Goal: Task Accomplishment & Management: Manage account settings

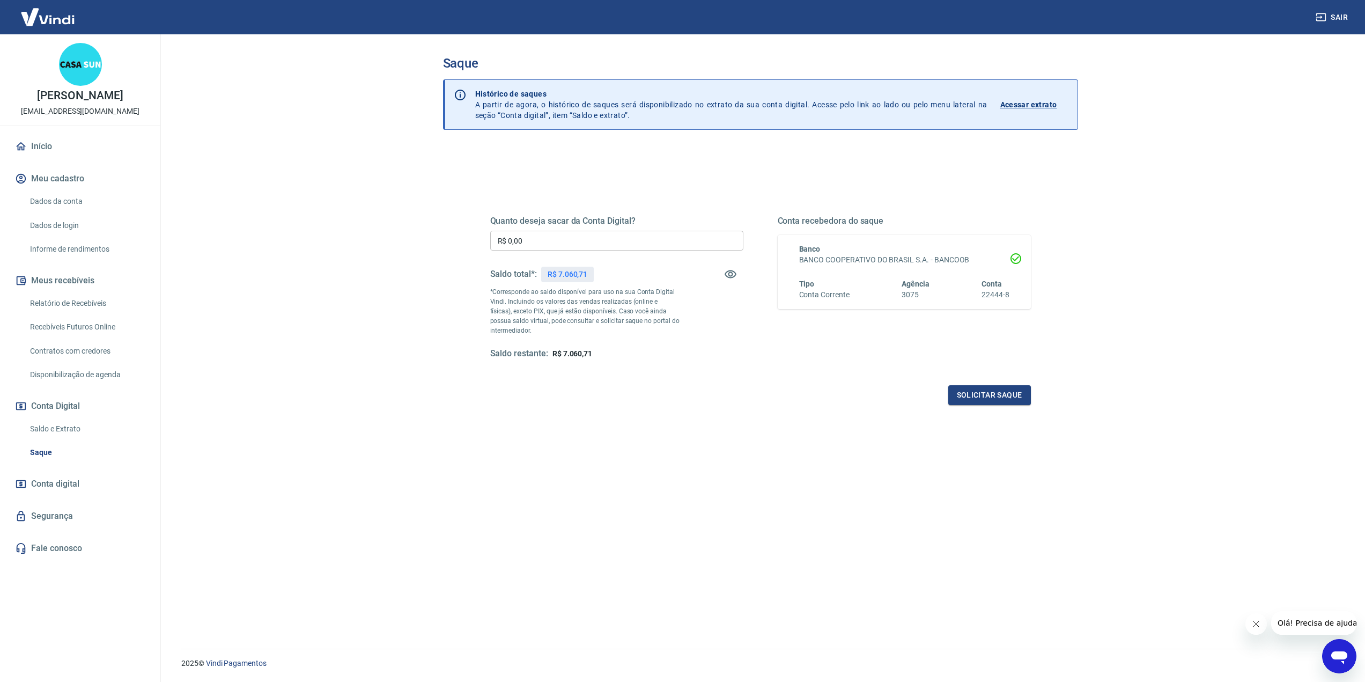
click at [562, 243] on input "R$ 0,00" at bounding box center [616, 241] width 253 height 20
drag, startPoint x: 557, startPoint y: 242, endPoint x: 494, endPoint y: 234, distance: 63.8
click at [492, 234] on input "R$ 7.000,00" at bounding box center [616, 241] width 253 height 20
type input "R$ 7.060,00"
click at [1013, 398] on button "Solicitar saque" at bounding box center [989, 395] width 83 height 20
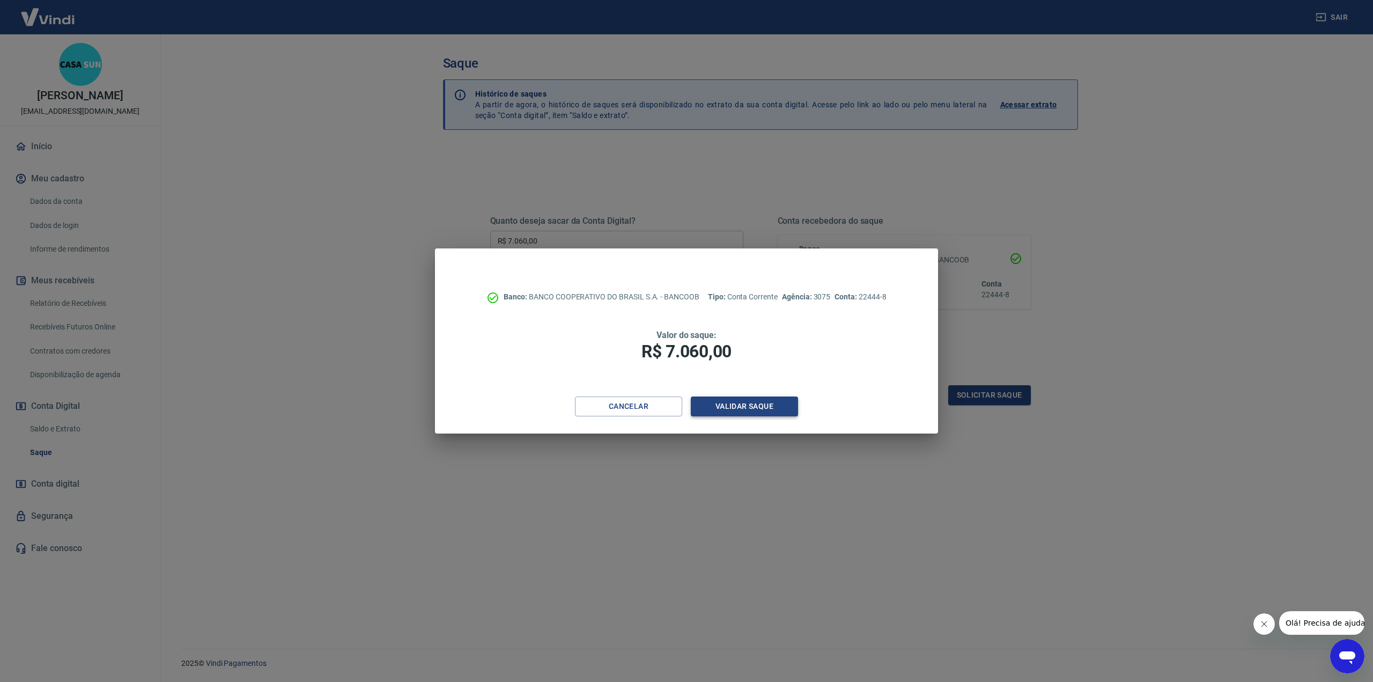
click at [744, 410] on button "Validar saque" at bounding box center [744, 406] width 107 height 20
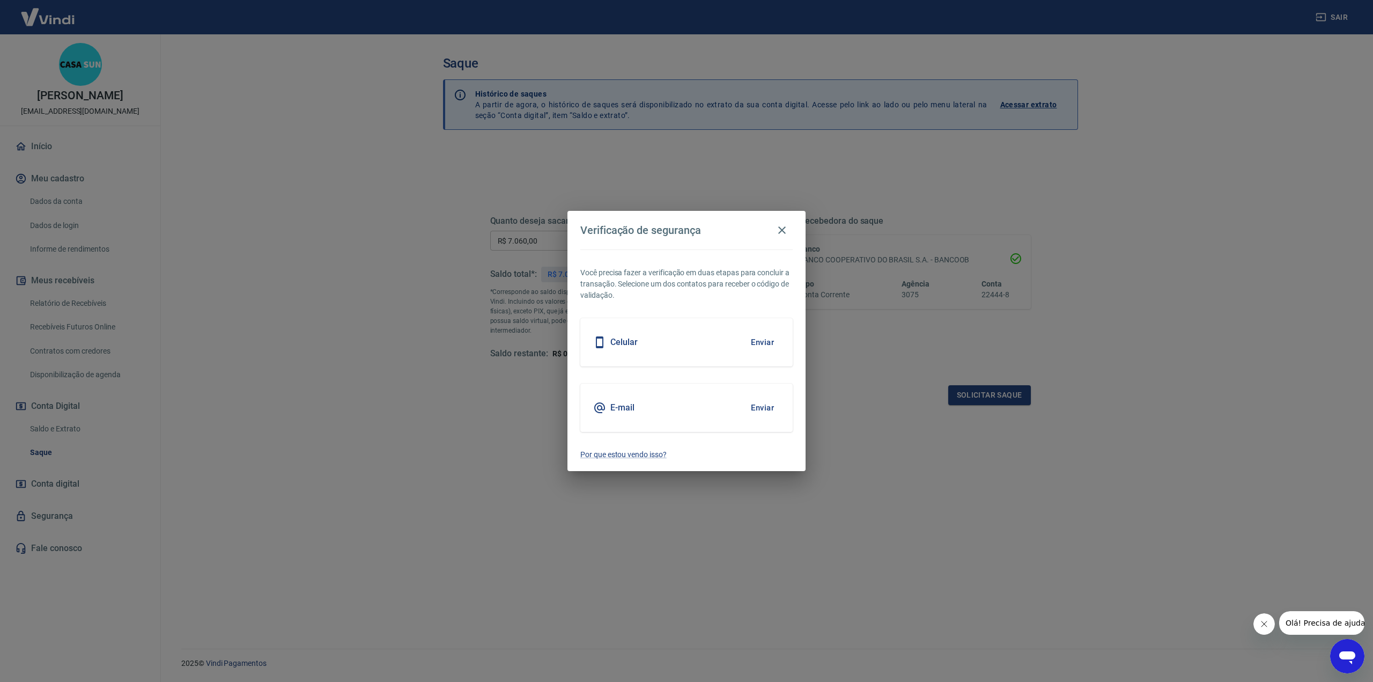
click at [759, 342] on button "Enviar" at bounding box center [762, 342] width 35 height 23
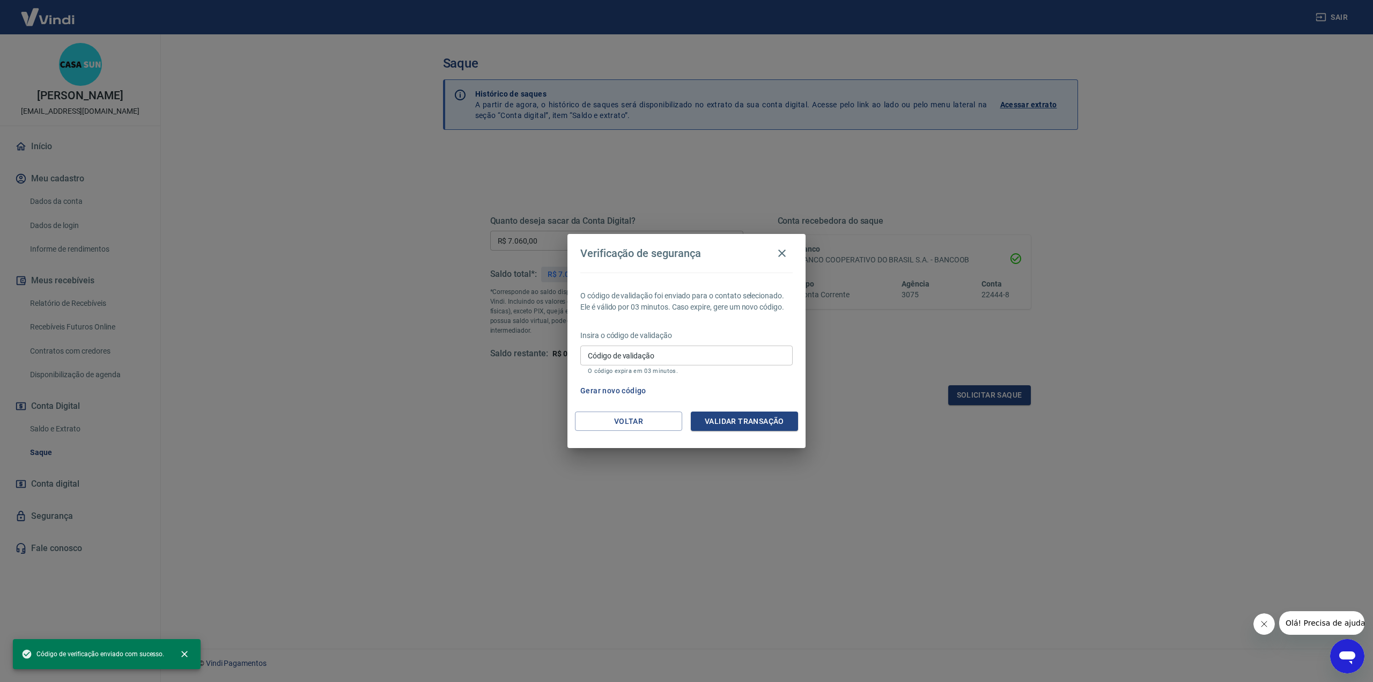
click at [683, 359] on input "Código de validação" at bounding box center [686, 355] width 212 height 20
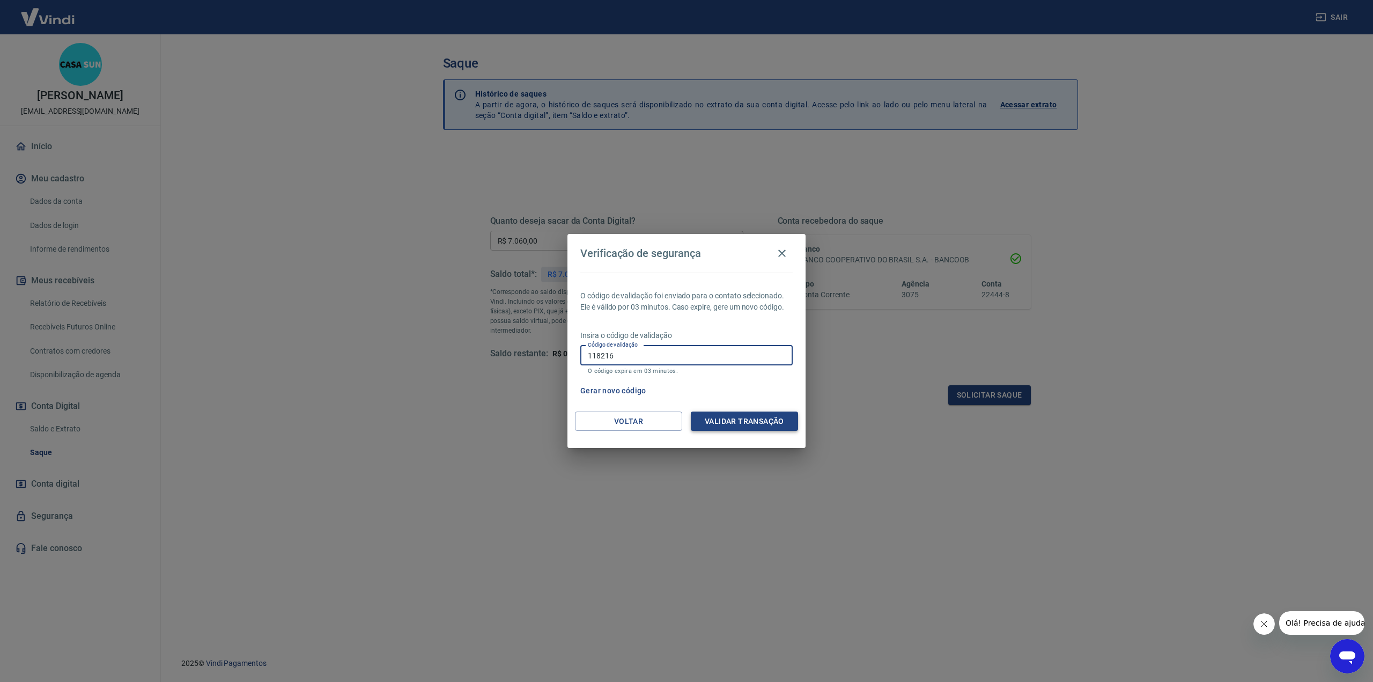
type input "118216"
click at [743, 419] on button "Validar transação" at bounding box center [744, 421] width 107 height 20
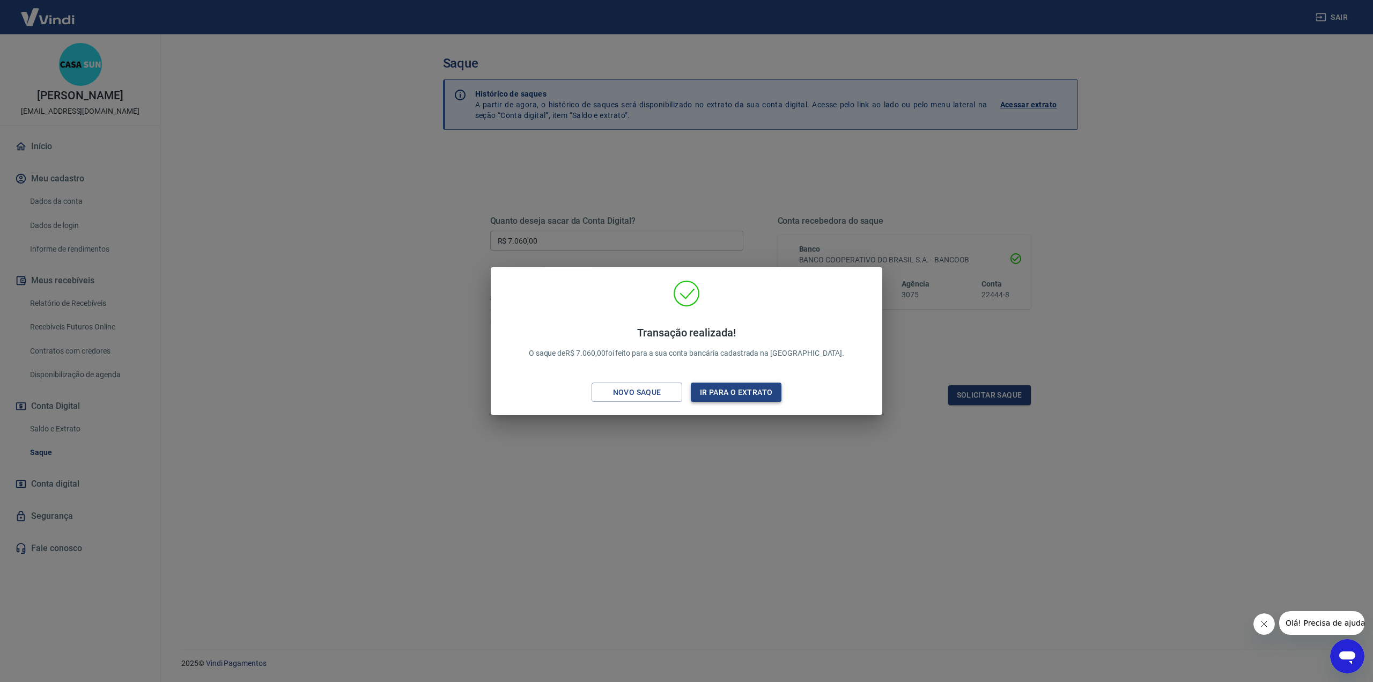
click at [722, 393] on button "Ir para o extrato" at bounding box center [736, 392] width 91 height 20
